Goal: Browse casually

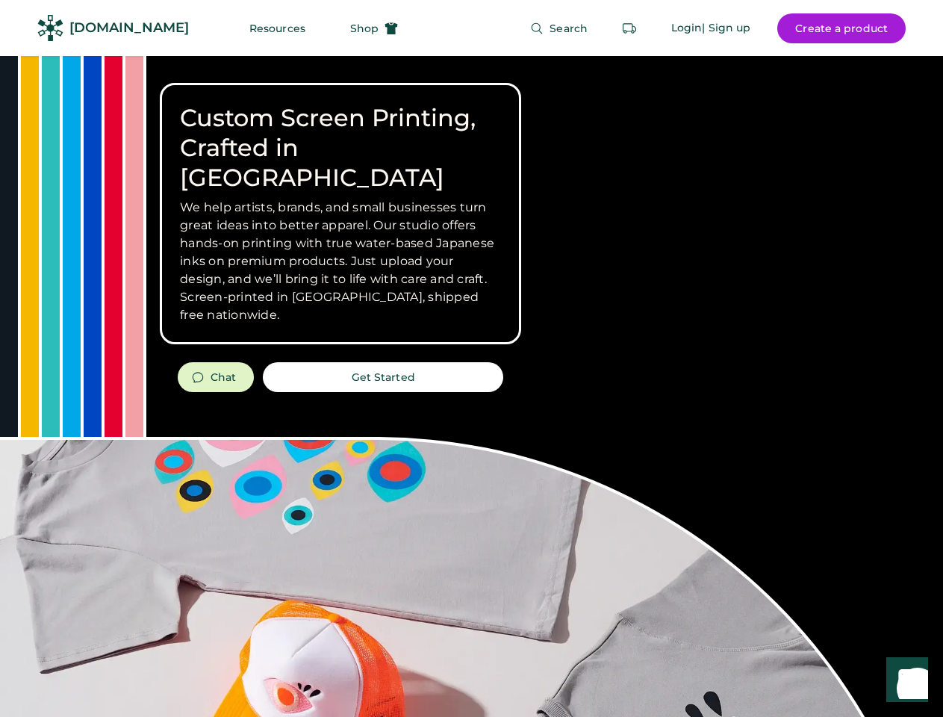
click at [471, 359] on div "Custom Screen Printing, Crafted in [GEOGRAPHIC_DATA] We help artists, brands, a…" at bounding box center [471, 530] width 943 height 949
click at [471, 386] on div "Custom Screen Printing, Crafted in [GEOGRAPHIC_DATA] We help artists, brands, a…" at bounding box center [471, 530] width 943 height 949
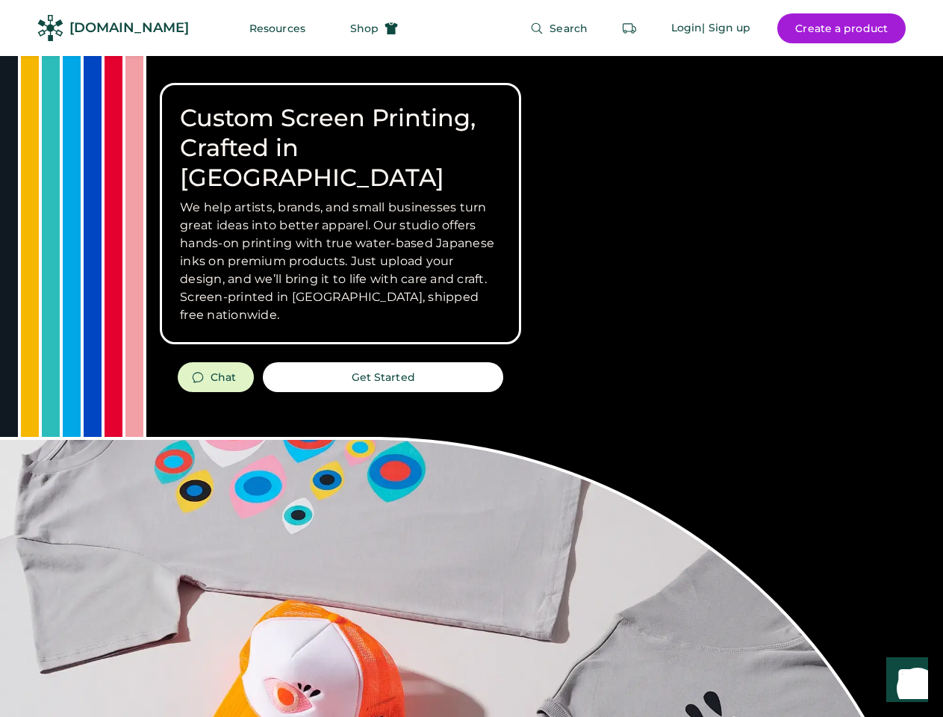
click at [471, 386] on div "Custom Screen Printing, Crafted in [GEOGRAPHIC_DATA] We help artists, brands, a…" at bounding box center [471, 530] width 943 height 949
click at [341, 214] on h3 "We help artists, brands, and small businesses turn great ideas into better appa…" at bounding box center [340, 261] width 321 height 125
click at [341, 199] on h3 "We help artists, brands, and small businesses turn great ideas into better appa…" at bounding box center [340, 261] width 321 height 125
click at [341, 133] on h1 "Custom Screen Printing, Crafted in [GEOGRAPHIC_DATA]" at bounding box center [340, 148] width 321 height 90
